Goal: Find specific fact

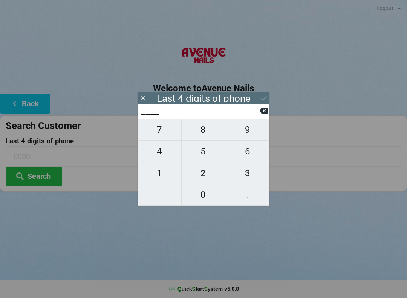
click at [245, 131] on span "9" at bounding box center [247, 130] width 44 height 16
type input "9___"
click at [243, 177] on span "3" at bounding box center [247, 173] width 44 height 16
type input "93__"
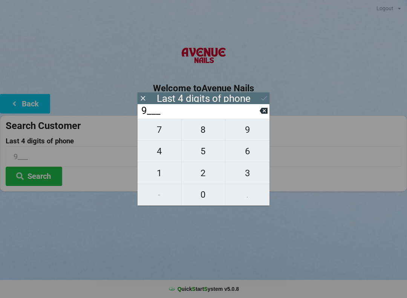
type input "93__"
click at [203, 174] on span "2" at bounding box center [204, 173] width 44 height 16
type input "932_"
click at [203, 154] on span "5" at bounding box center [204, 151] width 44 height 16
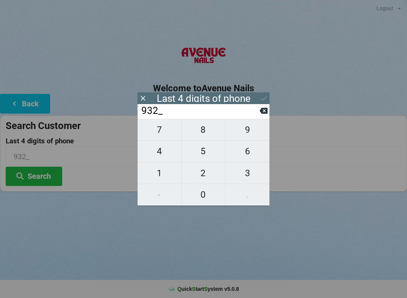
type input "9325"
click at [46, 178] on button "Search" at bounding box center [34, 175] width 56 height 19
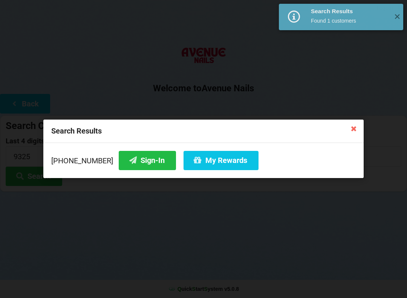
click at [133, 164] on button "Sign-In" at bounding box center [147, 160] width 57 height 19
